Goal: Task Accomplishment & Management: Complete application form

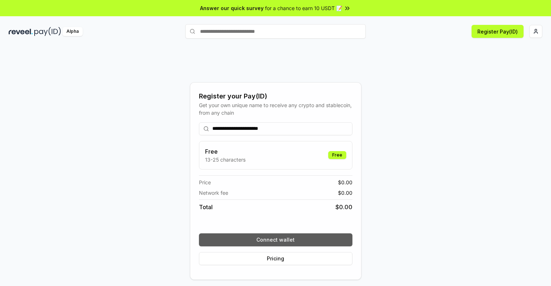
type input "**********"
click at [276, 240] on button "Connect wallet" at bounding box center [276, 240] width 154 height 13
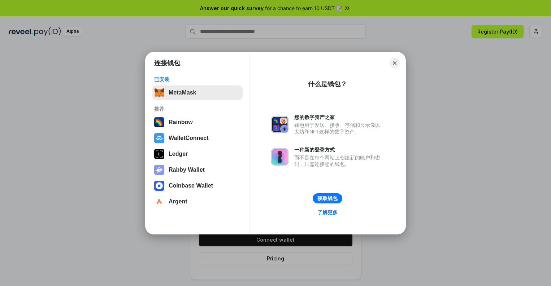
click at [197, 92] on button "MetaMask" at bounding box center [197, 93] width 91 height 14
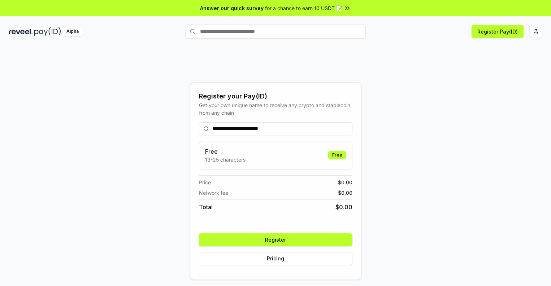
click at [276, 240] on button "Register" at bounding box center [276, 240] width 154 height 13
